Goal: Task Accomplishment & Management: Manage account settings

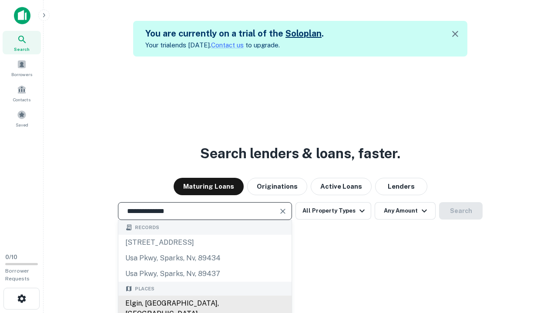
click at [205, 304] on div "Elgin, [GEOGRAPHIC_DATA], [GEOGRAPHIC_DATA]" at bounding box center [204, 309] width 173 height 26
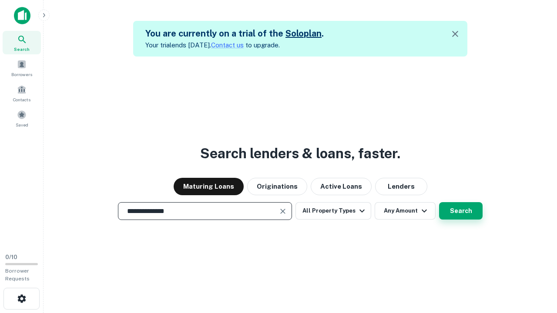
type input "**********"
click at [439, 202] on button "Search" at bounding box center [461, 210] width 44 height 17
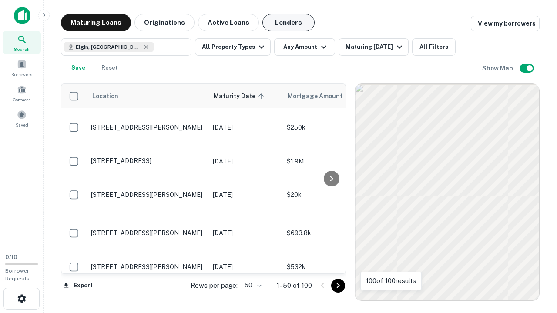
click at [289, 23] on button "Lenders" at bounding box center [288, 22] width 52 height 17
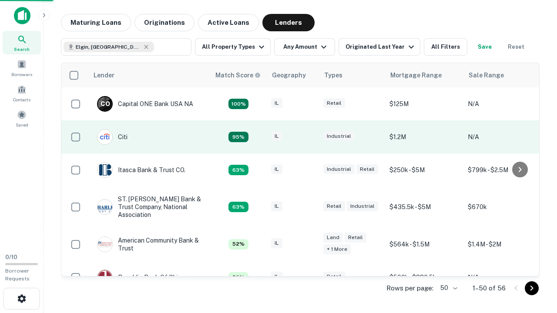
click at [309, 137] on div "IL" at bounding box center [293, 137] width 44 height 12
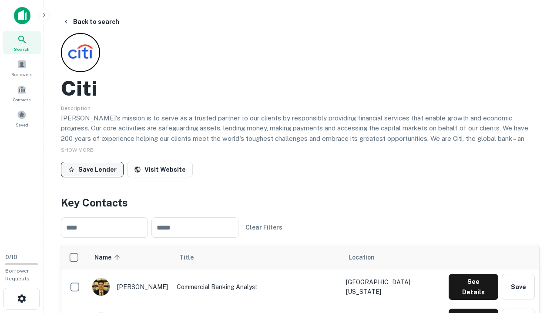
click at [92, 169] on button "Save Lender" at bounding box center [92, 170] width 63 height 16
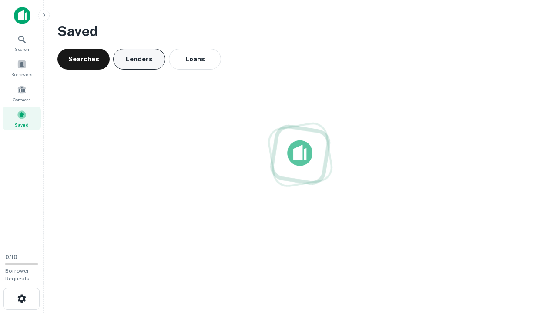
click at [139, 59] on button "Lenders" at bounding box center [139, 59] width 52 height 21
